Goal: Task Accomplishment & Management: Manage account settings

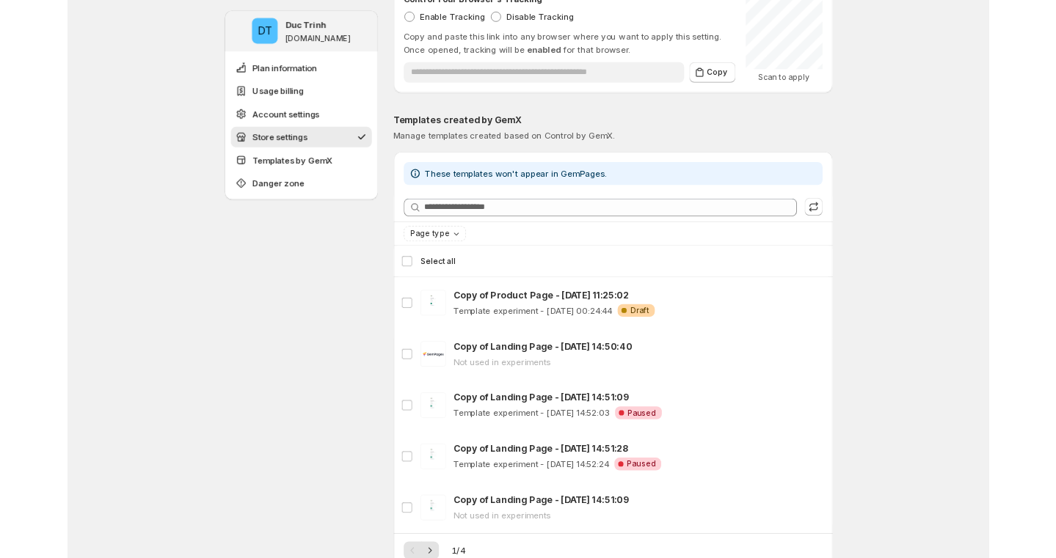
scroll to position [1721, 0]
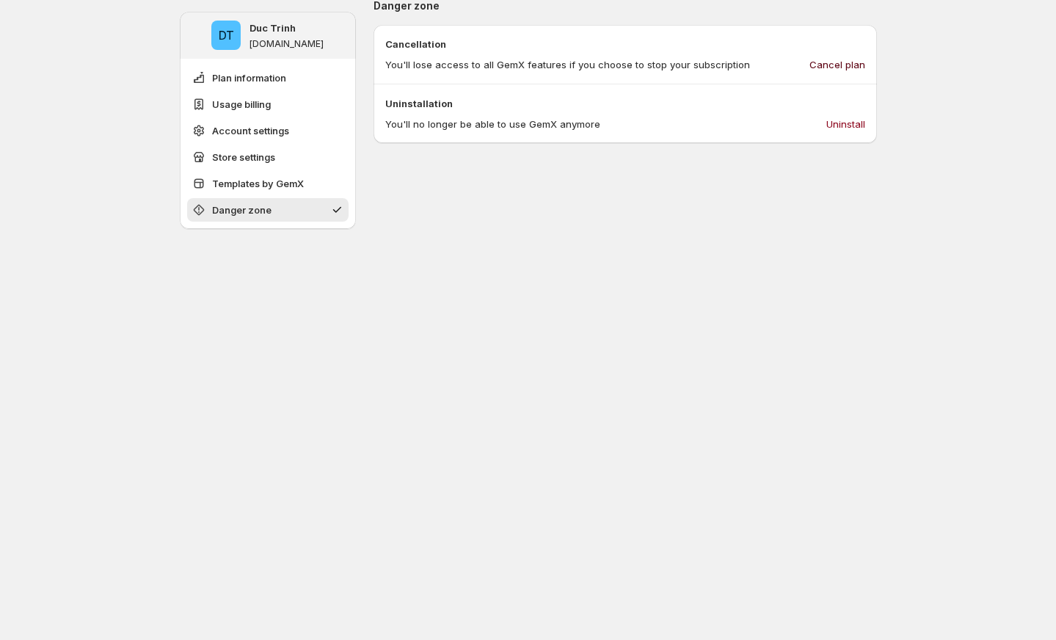
click at [848, 68] on span "Cancel plan" at bounding box center [837, 64] width 56 height 15
click at [834, 62] on span "Cancel plan" at bounding box center [837, 64] width 56 height 15
